Goal: Transaction & Acquisition: Purchase product/service

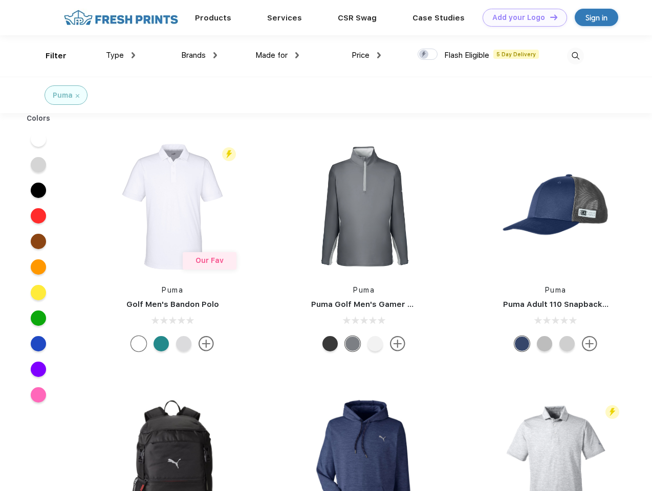
click at [521, 17] on link "Add your Logo Design Tool" at bounding box center [524, 18] width 84 height 18
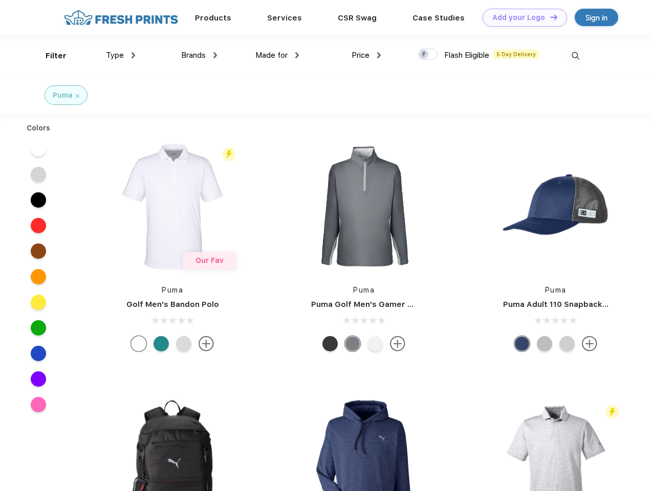
click at [0, 0] on div "Design Tool" at bounding box center [0, 0] width 0 height 0
click at [549, 17] on link "Add your Logo Design Tool" at bounding box center [524, 18] width 84 height 18
click at [49, 56] on div "Filter" at bounding box center [56, 56] width 21 height 12
click at [121, 55] on span "Type" at bounding box center [115, 55] width 18 height 9
click at [199, 55] on span "Brands" at bounding box center [193, 55] width 25 height 9
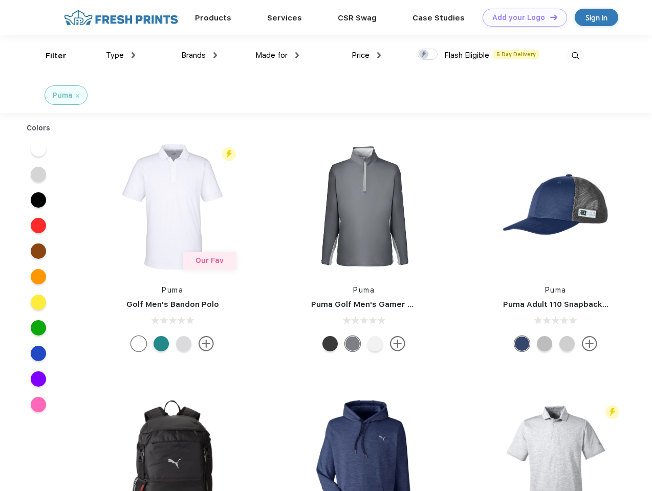
click at [277, 55] on span "Made for" at bounding box center [271, 55] width 32 height 9
click at [366, 55] on span "Price" at bounding box center [360, 55] width 18 height 9
click at [428, 55] on div at bounding box center [427, 54] width 20 height 11
click at [424, 55] on input "checkbox" at bounding box center [420, 51] width 7 height 7
click at [575, 56] on img at bounding box center [575, 56] width 17 height 17
